Goal: Transaction & Acquisition: Purchase product/service

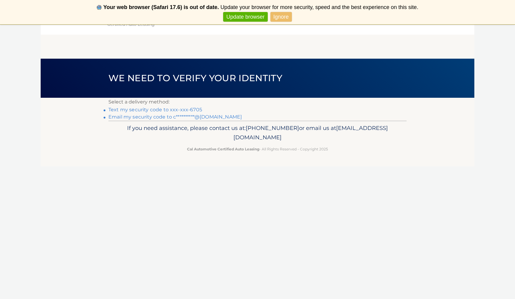
click at [194, 112] on link "Text my security code to xxx-xxx-6705" at bounding box center [155, 110] width 94 height 6
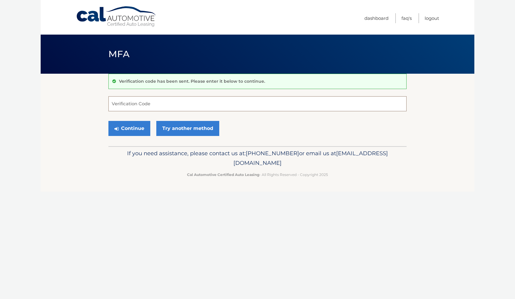
click at [193, 108] on input "Verification Code" at bounding box center [257, 103] width 298 height 15
click at [193, 105] on input "Verification Code" at bounding box center [257, 103] width 298 height 15
type input "315880"
click at [140, 127] on button "Continue" at bounding box center [129, 128] width 42 height 15
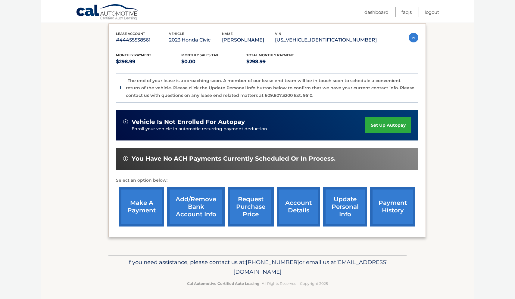
scroll to position [101, 0]
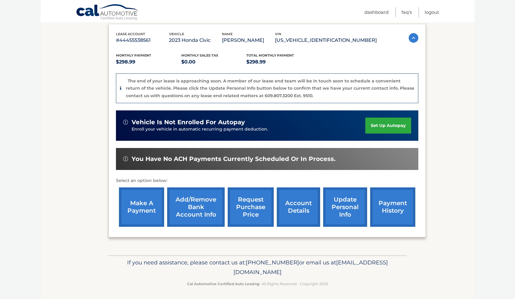
click at [289, 209] on link "account details" at bounding box center [298, 207] width 43 height 39
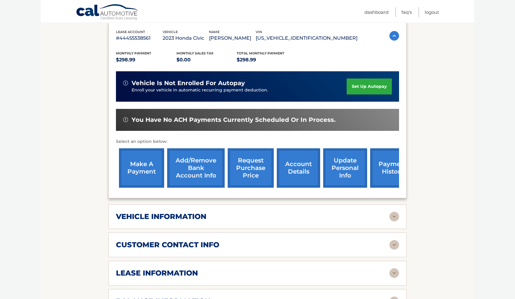
scroll to position [113, 0]
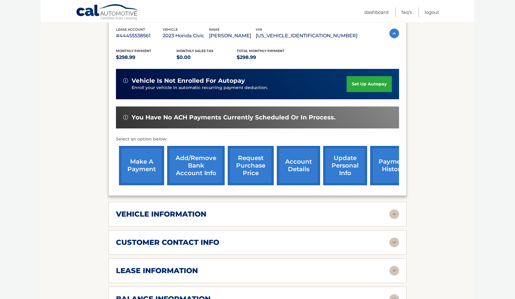
click at [294, 213] on div "vehicle information" at bounding box center [253, 214] width 274 height 9
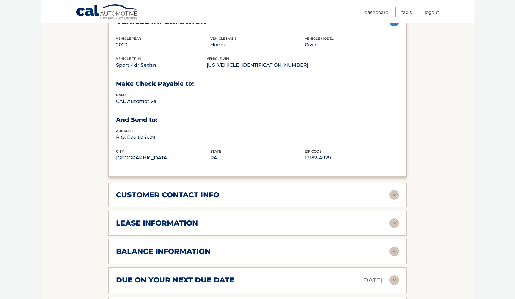
scroll to position [306, 0]
click at [295, 222] on div "lease information" at bounding box center [253, 223] width 274 height 9
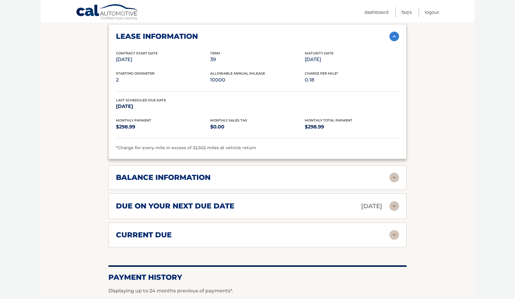
scroll to position [499, 0]
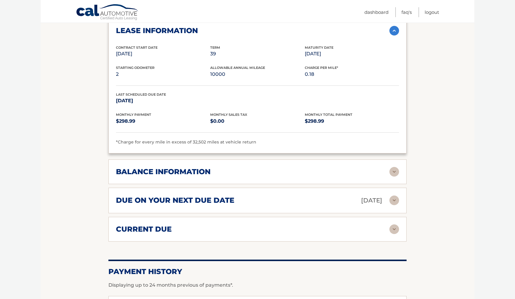
click at [237, 170] on div "balance information" at bounding box center [253, 171] width 274 height 9
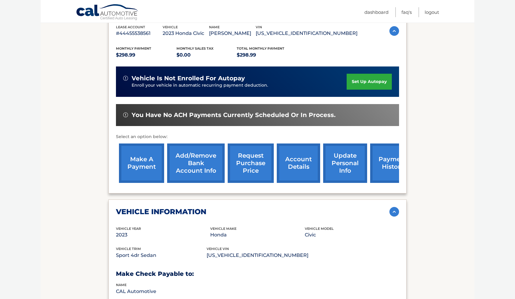
scroll to position [116, 0]
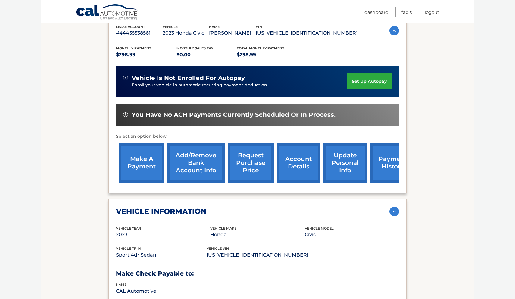
click at [152, 170] on link "make a payment" at bounding box center [141, 162] width 45 height 39
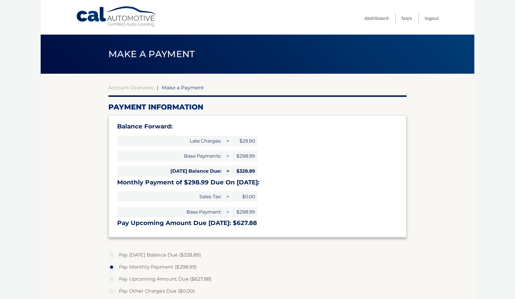
select select "MTg4MDk0YmQtNjgwNi00NjViLWExNjUtYWNlYTFmZmFiMTJk"
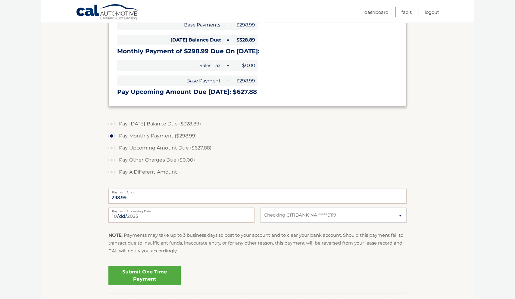
scroll to position [135, 0]
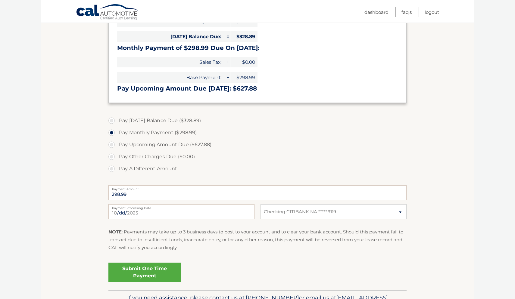
click at [170, 268] on link "Submit One Time Payment" at bounding box center [144, 272] width 72 height 19
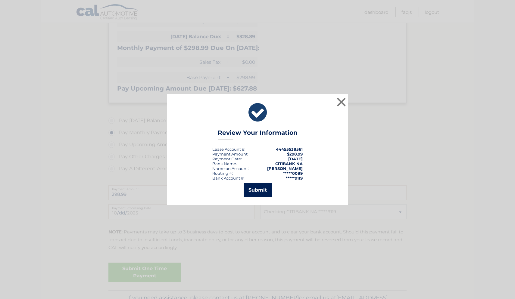
click at [254, 195] on button "Submit" at bounding box center [258, 190] width 28 height 14
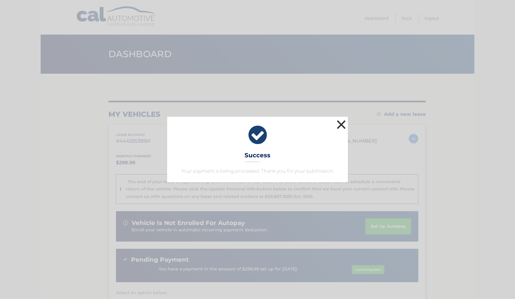
click at [340, 127] on button "×" at bounding box center [341, 125] width 12 height 12
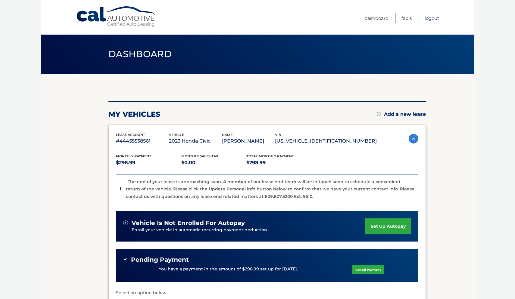
click at [432, 21] on link "Logout" at bounding box center [432, 18] width 14 height 10
